Goal: Entertainment & Leisure: Consume media (video, audio)

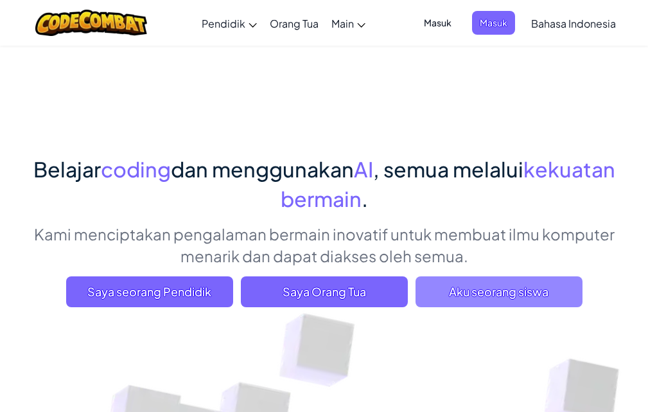
click at [512, 305] on span "Aku seorang siswa" at bounding box center [499, 291] width 167 height 31
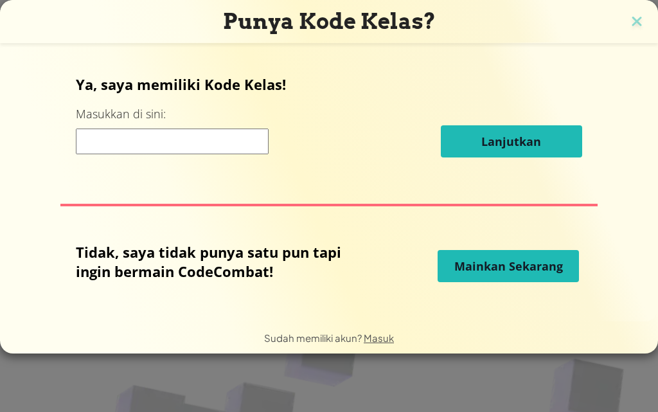
click at [461, 275] on button "Mainkan Sekarang" at bounding box center [508, 266] width 141 height 32
click at [472, 276] on button "Mainkan Sekarang" at bounding box center [508, 266] width 141 height 32
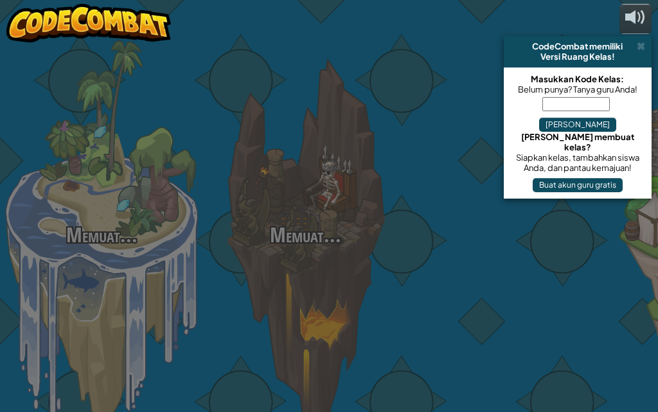
select select "id"
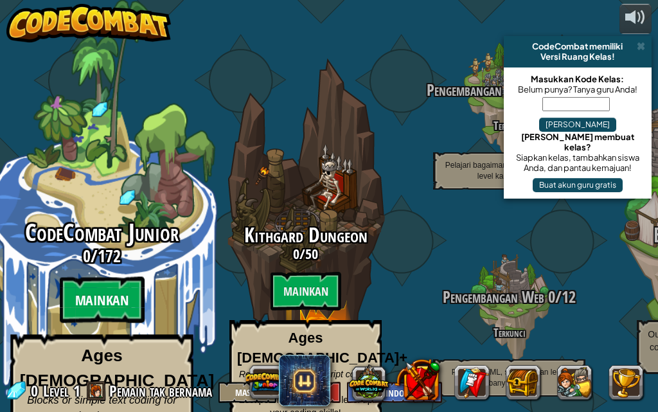
click at [96, 277] on btn "Mainkan" at bounding box center [101, 300] width 85 height 46
select select "id"
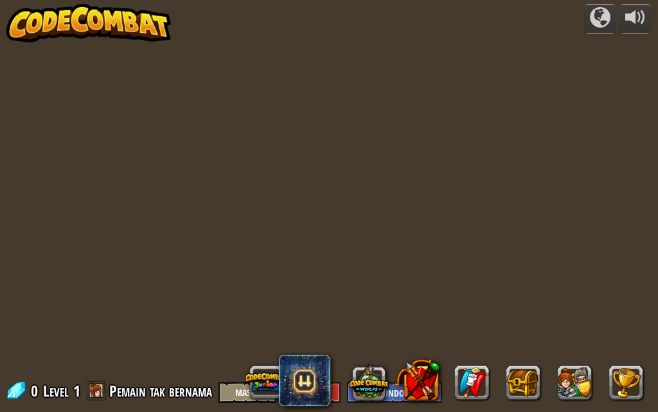
select select "id"
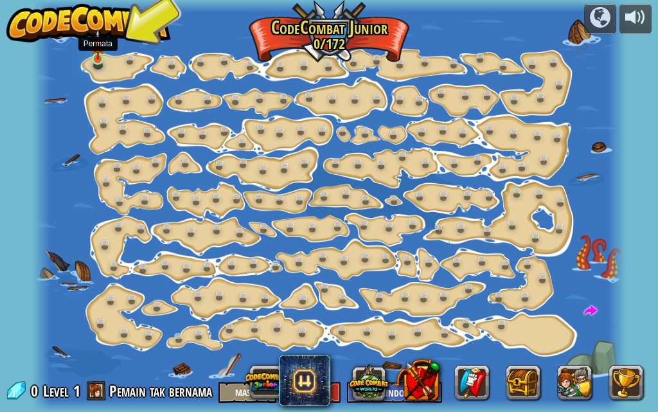
click at [96, 57] on img at bounding box center [97, 44] width 13 height 31
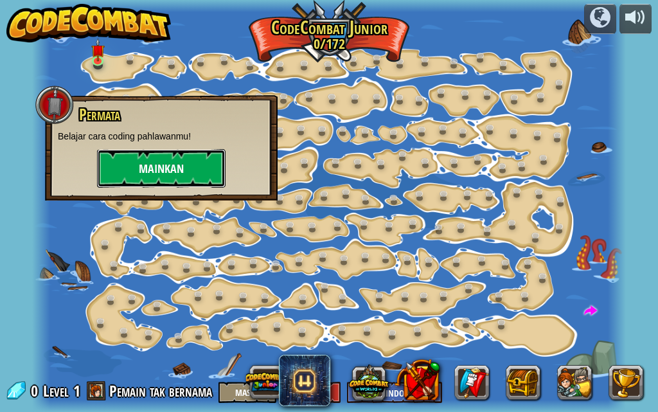
click at [148, 179] on button "Mainkan" at bounding box center [161, 168] width 129 height 39
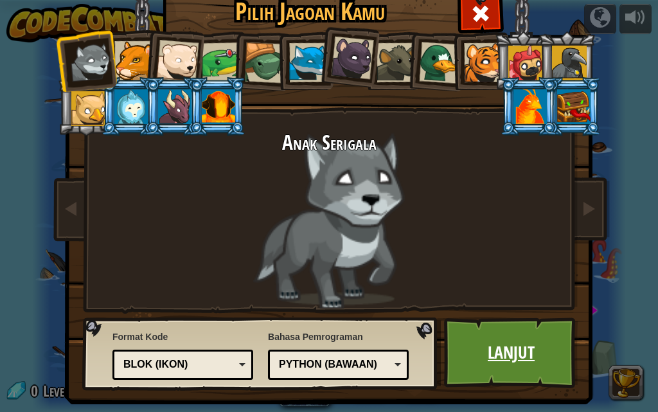
click at [464, 339] on link "Lanjut" at bounding box center [511, 352] width 134 height 71
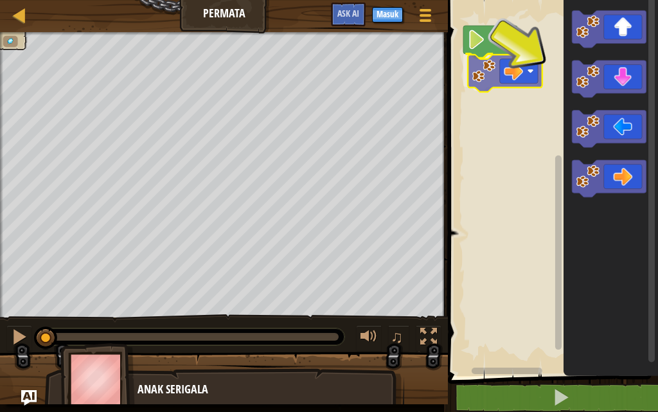
click at [478, 85] on div "Mulai" at bounding box center [551, 185] width 214 height 382
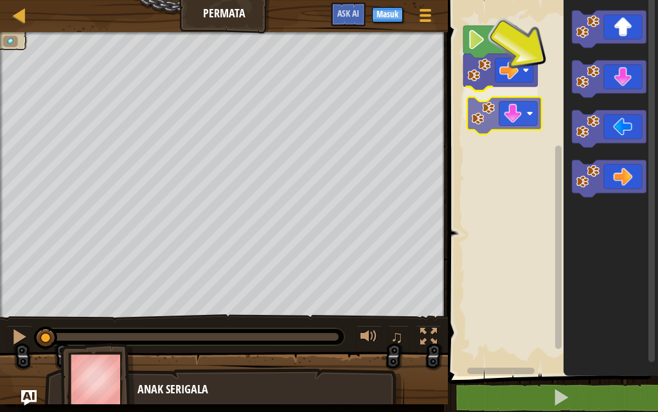
click at [492, 124] on div "Mulai" at bounding box center [551, 185] width 214 height 382
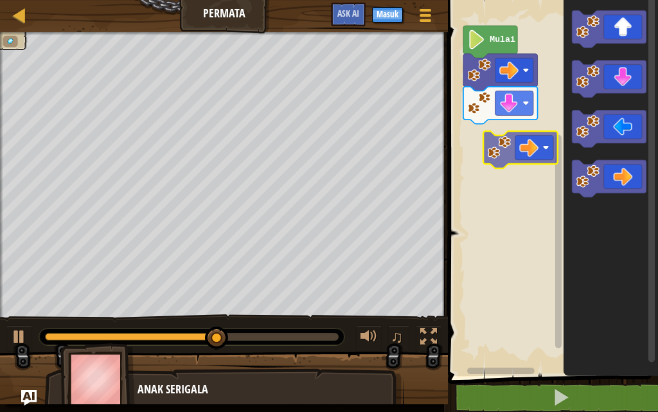
click at [485, 150] on div "Mulai" at bounding box center [551, 185] width 214 height 382
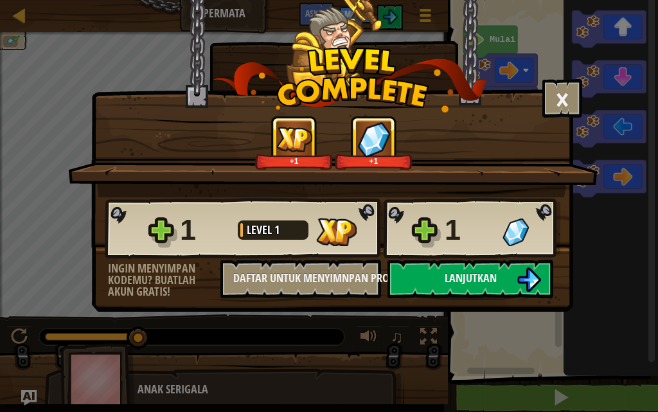
click at [462, 111] on img at bounding box center [351, 80] width 276 height 65
